Goal: Task Accomplishment & Management: Manage account settings

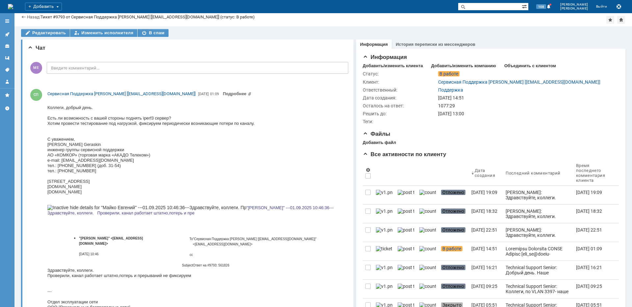
scroll to position [395, 0]
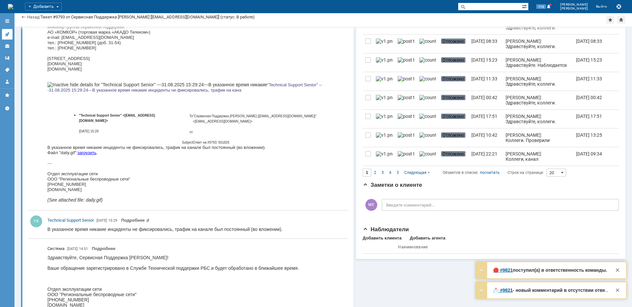
click at [8, 34] on icon at bounding box center [7, 34] width 4 height 4
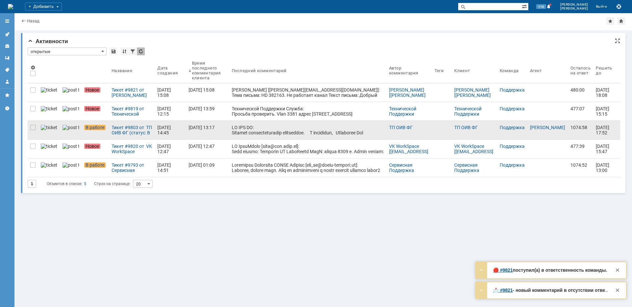
click at [33, 146] on div at bounding box center [32, 145] width 5 height 5
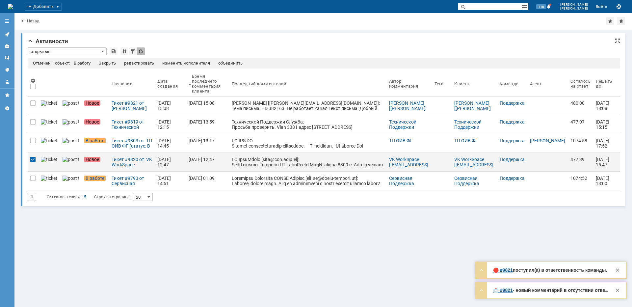
click at [108, 61] on div "Закрыть" at bounding box center [107, 63] width 17 height 5
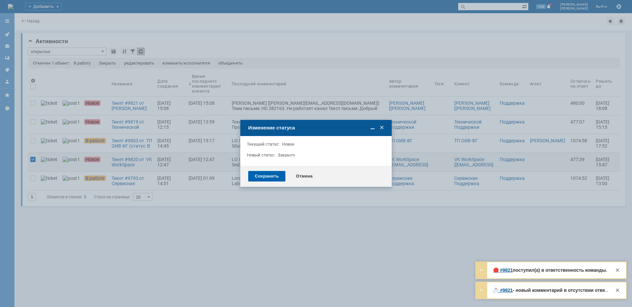
click at [251, 173] on div "Сохранить" at bounding box center [266, 176] width 37 height 11
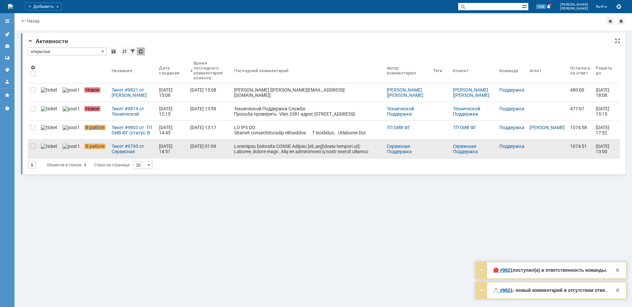
click at [249, 149] on div at bounding box center [307, 182] width 147 height 79
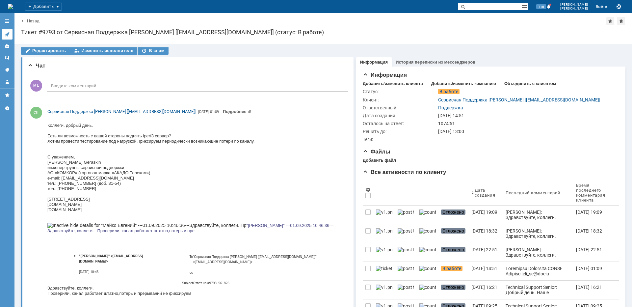
click at [4, 34] on link at bounding box center [7, 34] width 11 height 11
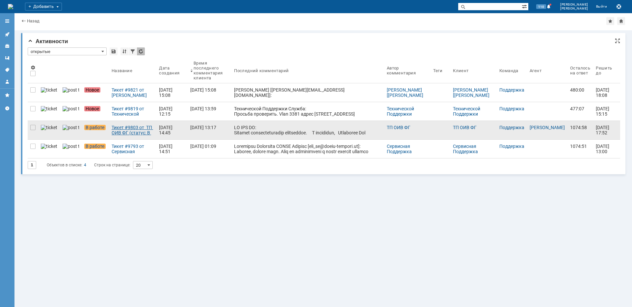
click at [114, 128] on div "Тикет #9803 от ТП ОИВ ФГ (статус: В работе)" at bounding box center [133, 130] width 42 height 11
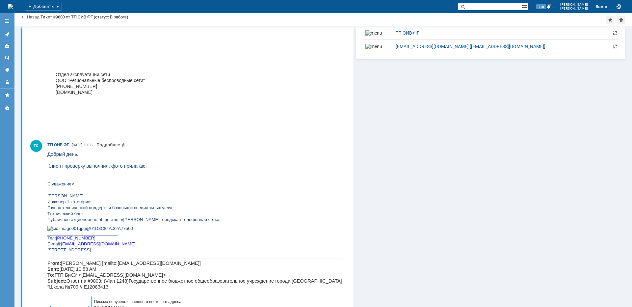
scroll to position [658, 0]
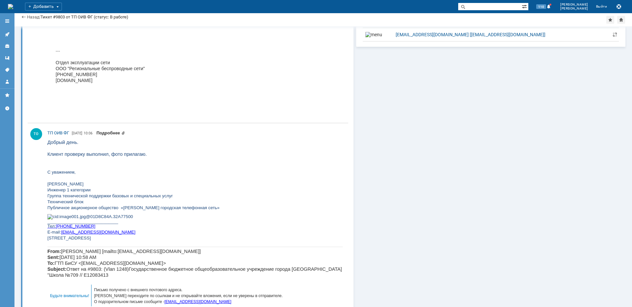
click at [117, 130] on link "Подробнее" at bounding box center [110, 132] width 29 height 5
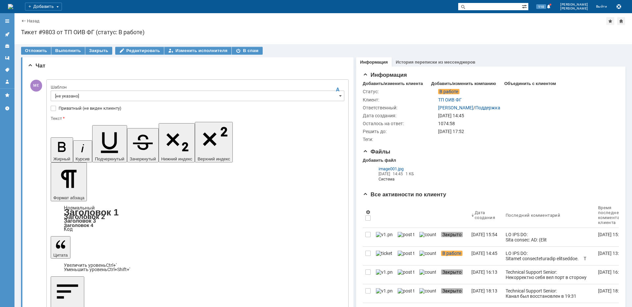
scroll to position [0, 0]
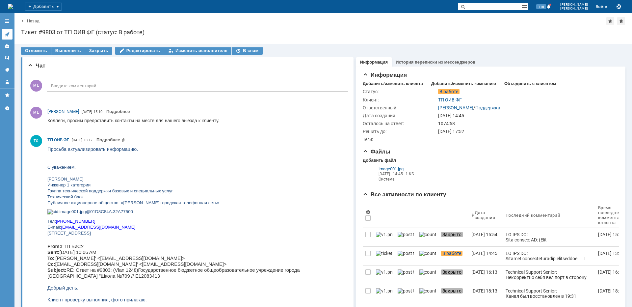
click at [8, 34] on icon at bounding box center [7, 34] width 4 height 4
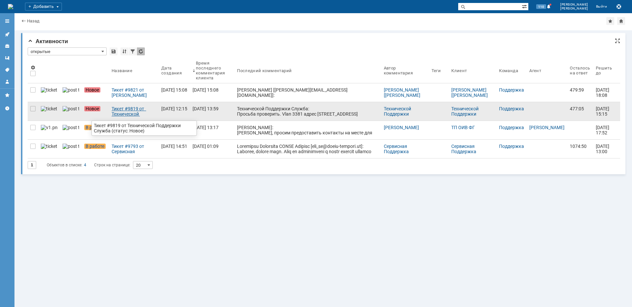
click at [112, 113] on div "Тикет #9819 от Технической Поддержки Служба (статус: Новое)" at bounding box center [134, 111] width 44 height 11
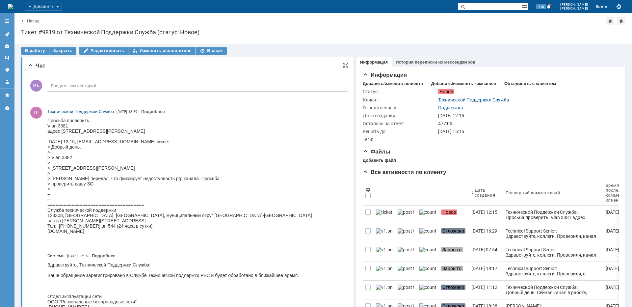
scroll to position [132, 0]
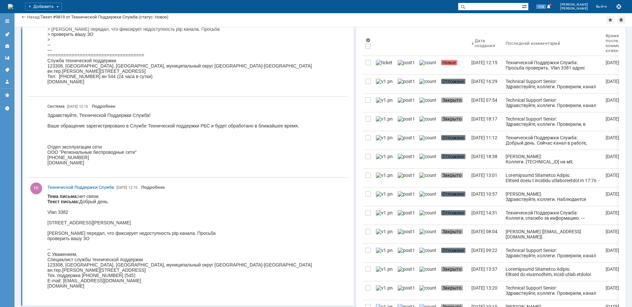
click at [67, 222] on body "Тема письма: нет связи. Текст письма: Добрый день. Vlan 3382 [STREET_ADDRESS][P…" at bounding box center [179, 244] width 265 height 100
copy body "Лобочевского"
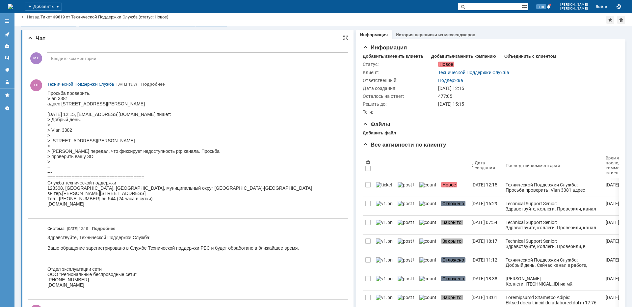
scroll to position [0, 0]
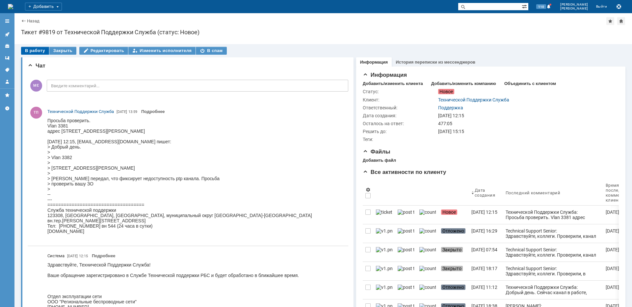
click at [38, 48] on div "В работу" at bounding box center [35, 51] width 28 height 8
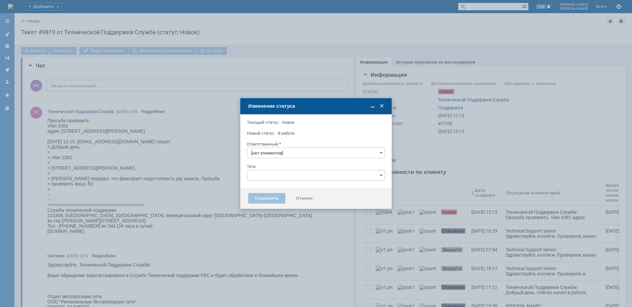
type input "Поддержка"
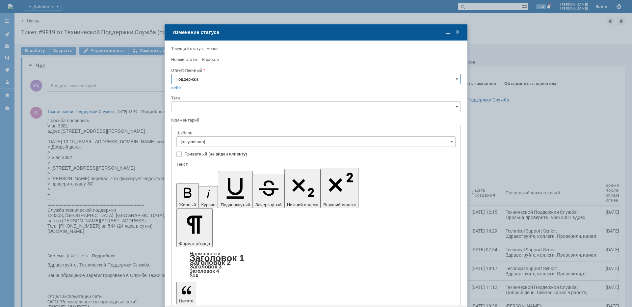
drag, startPoint x: 225, startPoint y: 72, endPoint x: 223, endPoint y: 76, distance: 4.8
click at [225, 72] on div "Ответственный" at bounding box center [315, 70] width 288 height 4
click at [223, 76] on input "Поддержка" at bounding box center [316, 79] width 290 height 11
click at [203, 142] on div "[PERSON_NAME]" at bounding box center [315, 145] width 289 height 11
type input "[PERSON_NAME]"
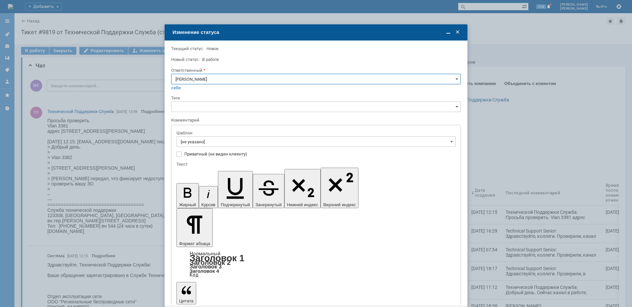
click at [203, 141] on input "[не указано]" at bounding box center [315, 141] width 279 height 11
type input "[PERSON_NAME]"
click at [228, 229] on span "[операторы] штатно маки" at bounding box center [316, 229] width 271 height 5
type input "[операторы] штатно маки"
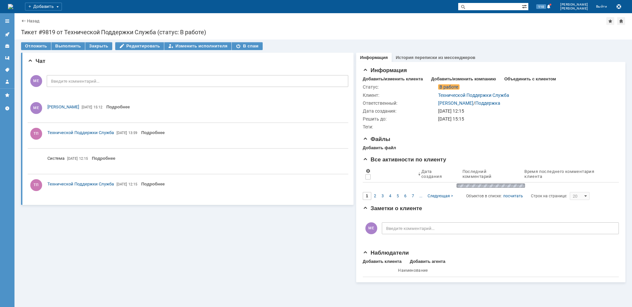
scroll to position [0, 0]
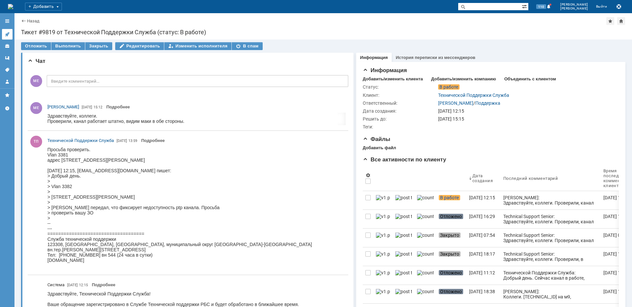
click at [5, 34] on icon at bounding box center [7, 34] width 5 height 5
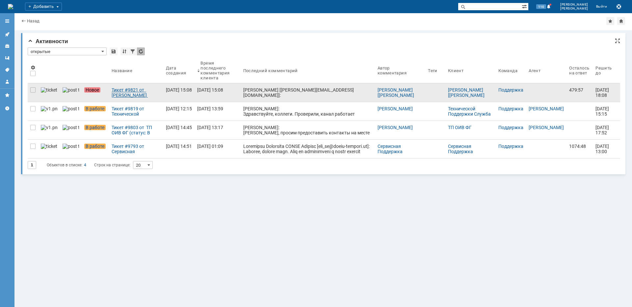
click at [144, 89] on div "Тикет #9821 от [PERSON_NAME] [[PERSON_NAME][EMAIL_ADDRESS][DOMAIN_NAME]] (стату…" at bounding box center [136, 92] width 49 height 11
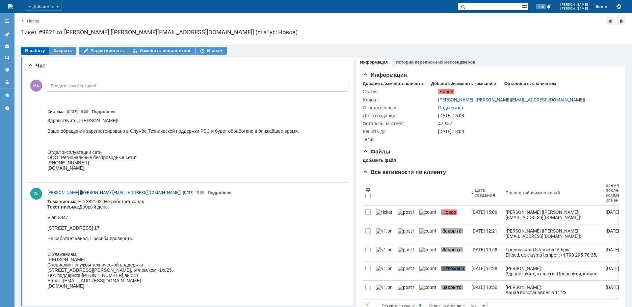
click at [37, 51] on div "В работу" at bounding box center [35, 51] width 28 height 8
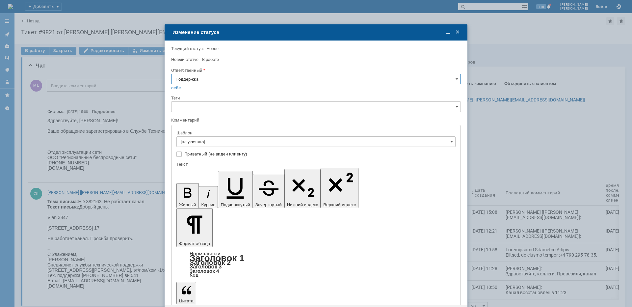
click at [206, 84] on div "себе своей команде" at bounding box center [316, 87] width 290 height 6
click at [194, 82] on input "Поддержка" at bounding box center [316, 79] width 290 height 11
click at [194, 143] on span "[PERSON_NAME]" at bounding box center [315, 145] width 281 height 5
click at [194, 133] on div "Шаблон" at bounding box center [315, 133] width 278 height 4
type input "[PERSON_NAME]"
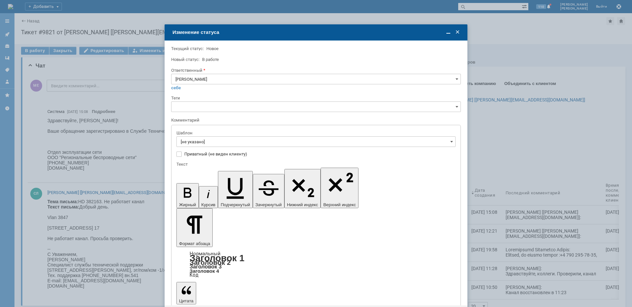
click at [194, 142] on input "[не указано]" at bounding box center [315, 141] width 279 height 11
click at [239, 165] on span "[операторы] Авария на транзите" at bounding box center [316, 164] width 271 height 5
type input "[операторы] Авария на транзите"
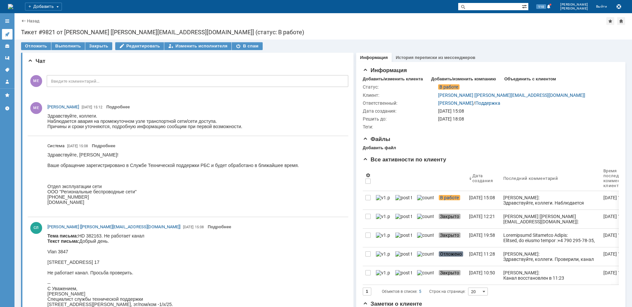
click at [6, 33] on icon at bounding box center [7, 34] width 5 height 5
